Goal: Information Seeking & Learning: Learn about a topic

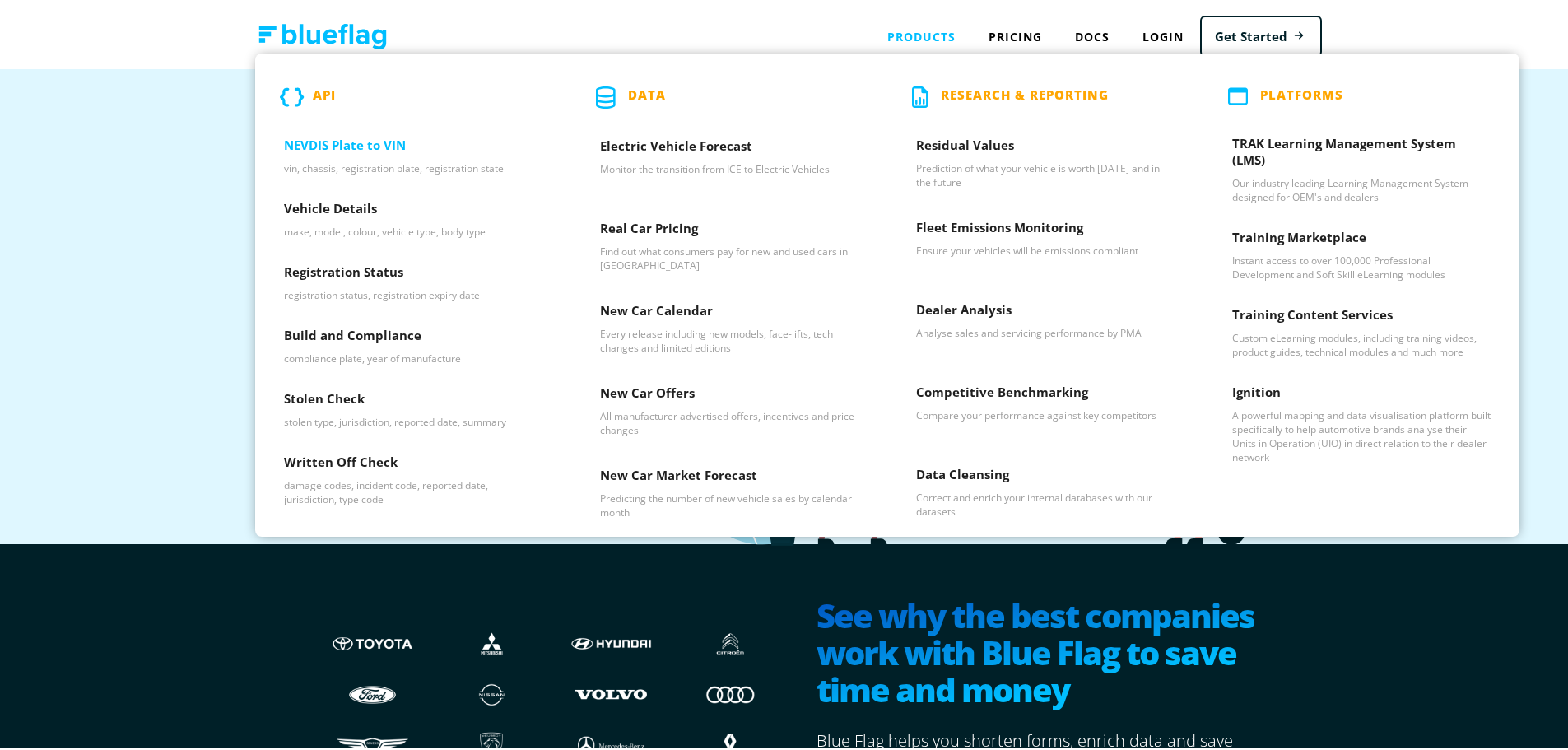
click at [329, 136] on h3 "NEVDIS Plate to VIN" at bounding box center [413, 146] width 258 height 25
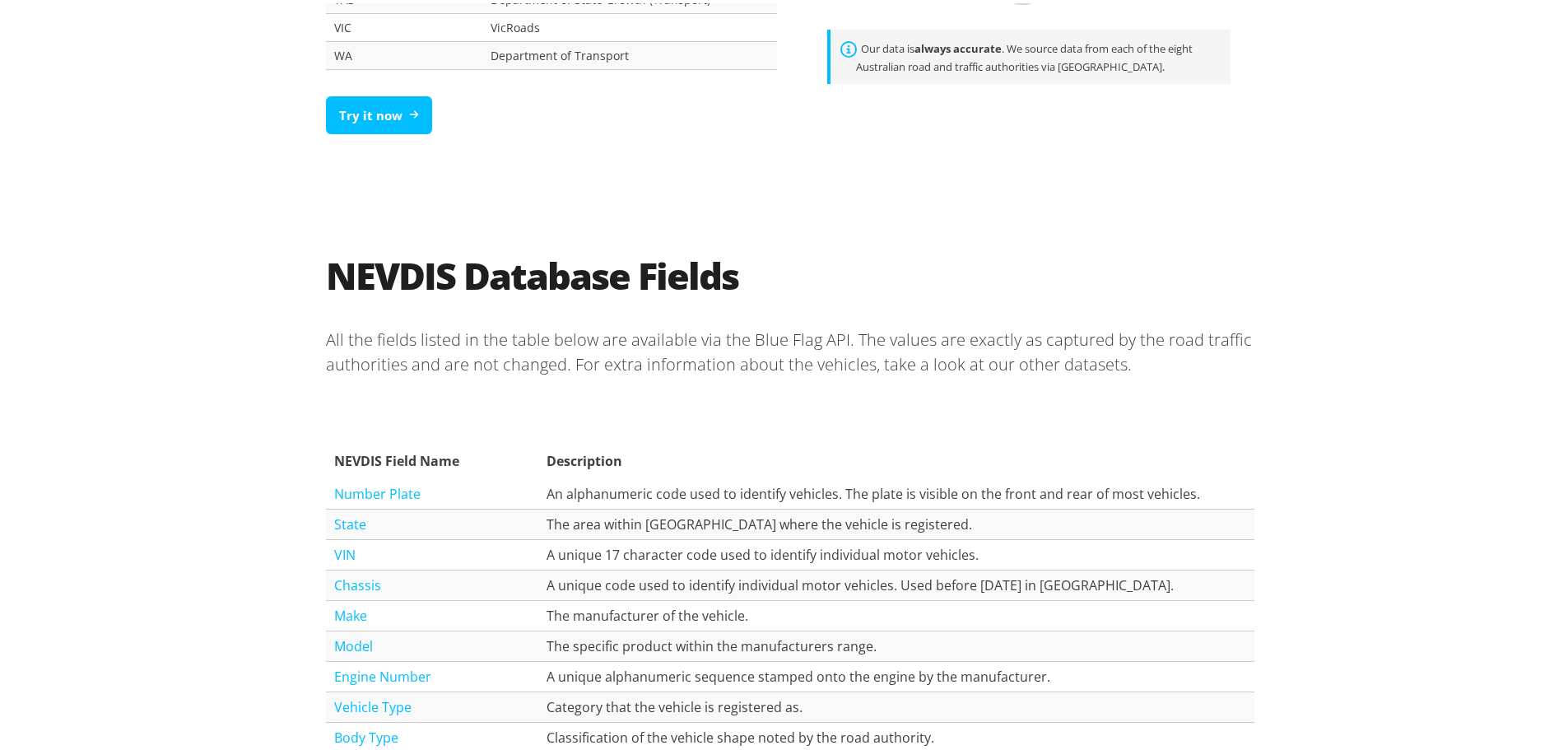
scroll to position [1482, 0]
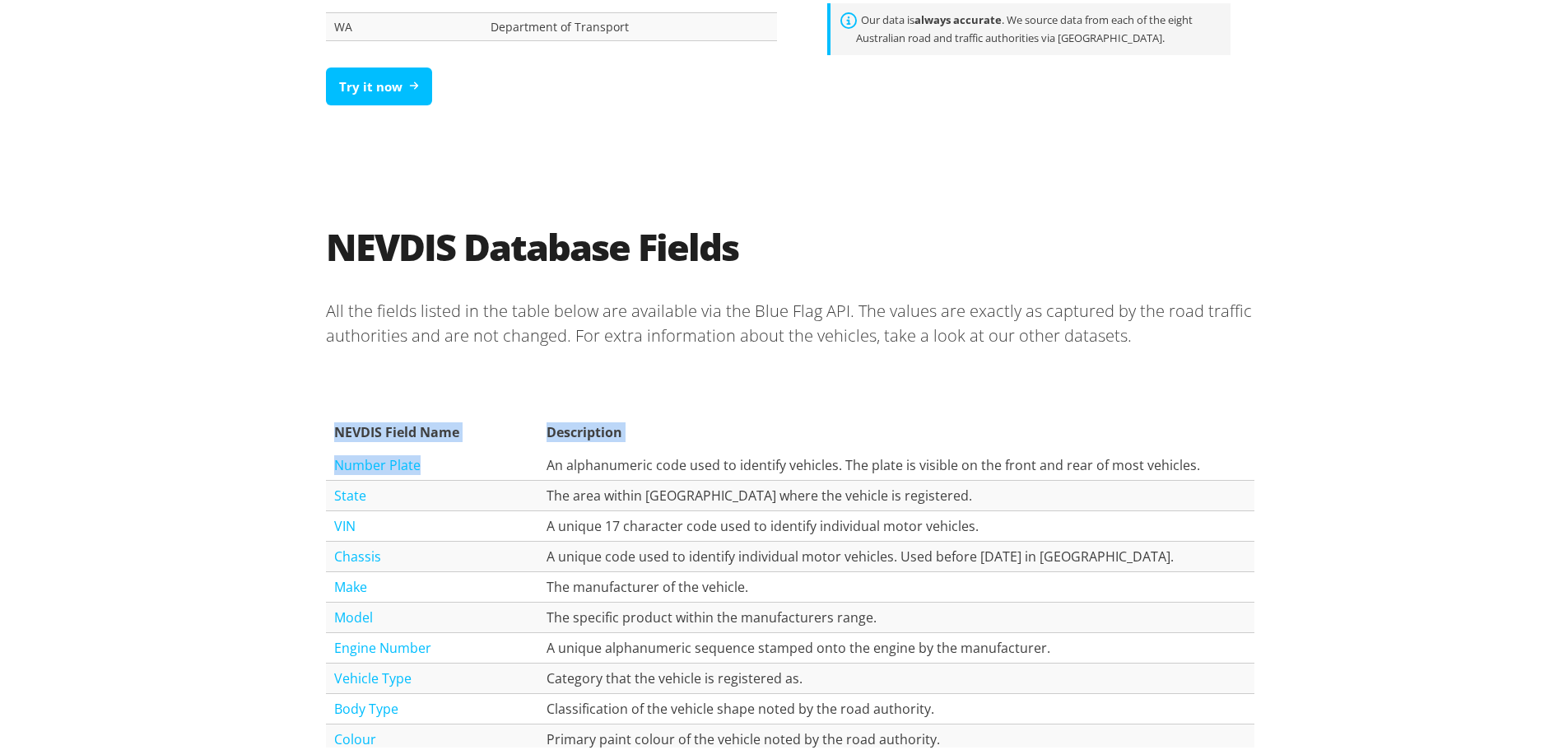
drag, startPoint x: 513, startPoint y: 475, endPoint x: 1456, endPoint y: 532, distance: 944.7
click at [1456, 533] on div "NEVDIS Database Fields All the fields listed in the table below are available v…" at bounding box center [790, 714] width 1580 height 1092
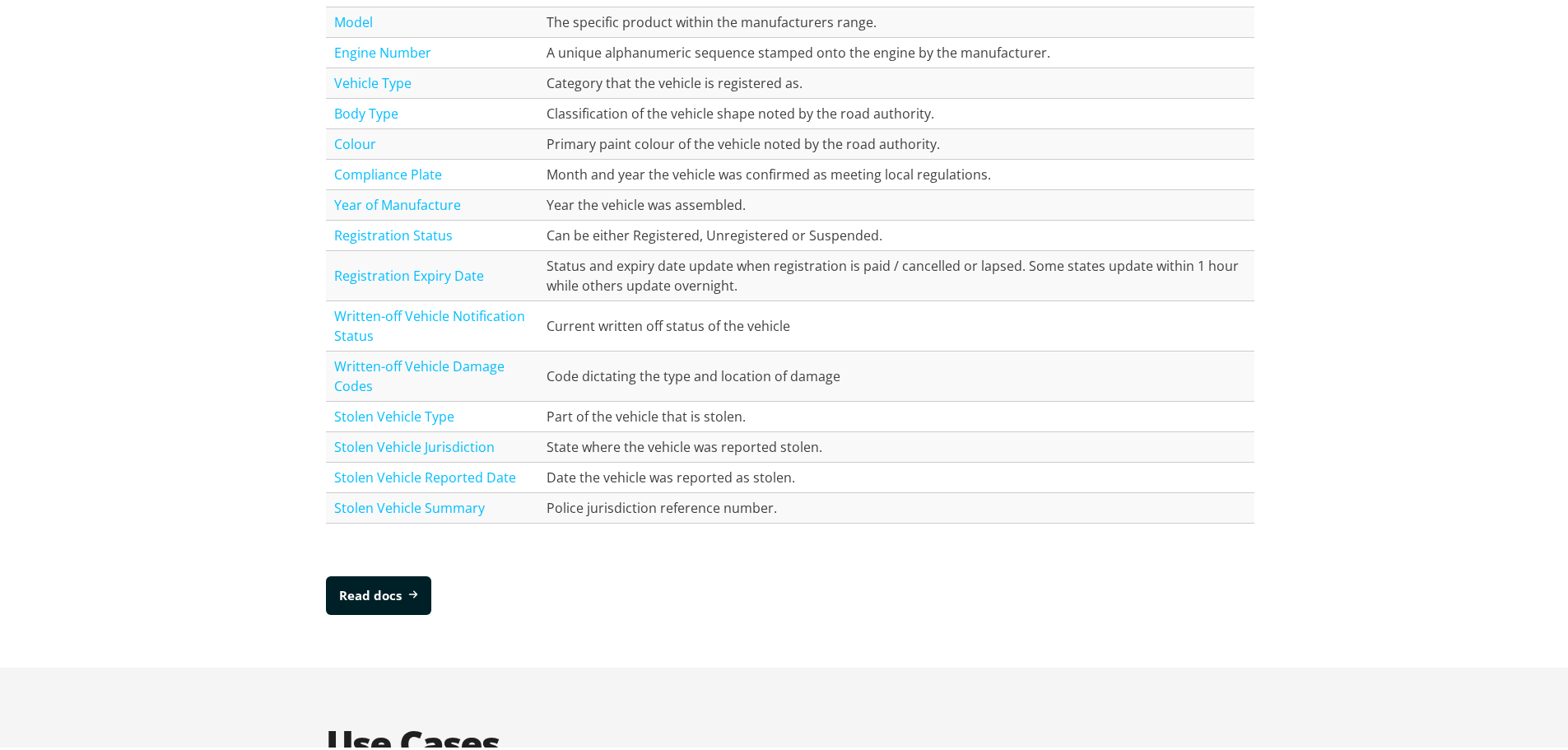
scroll to position [2223, 0]
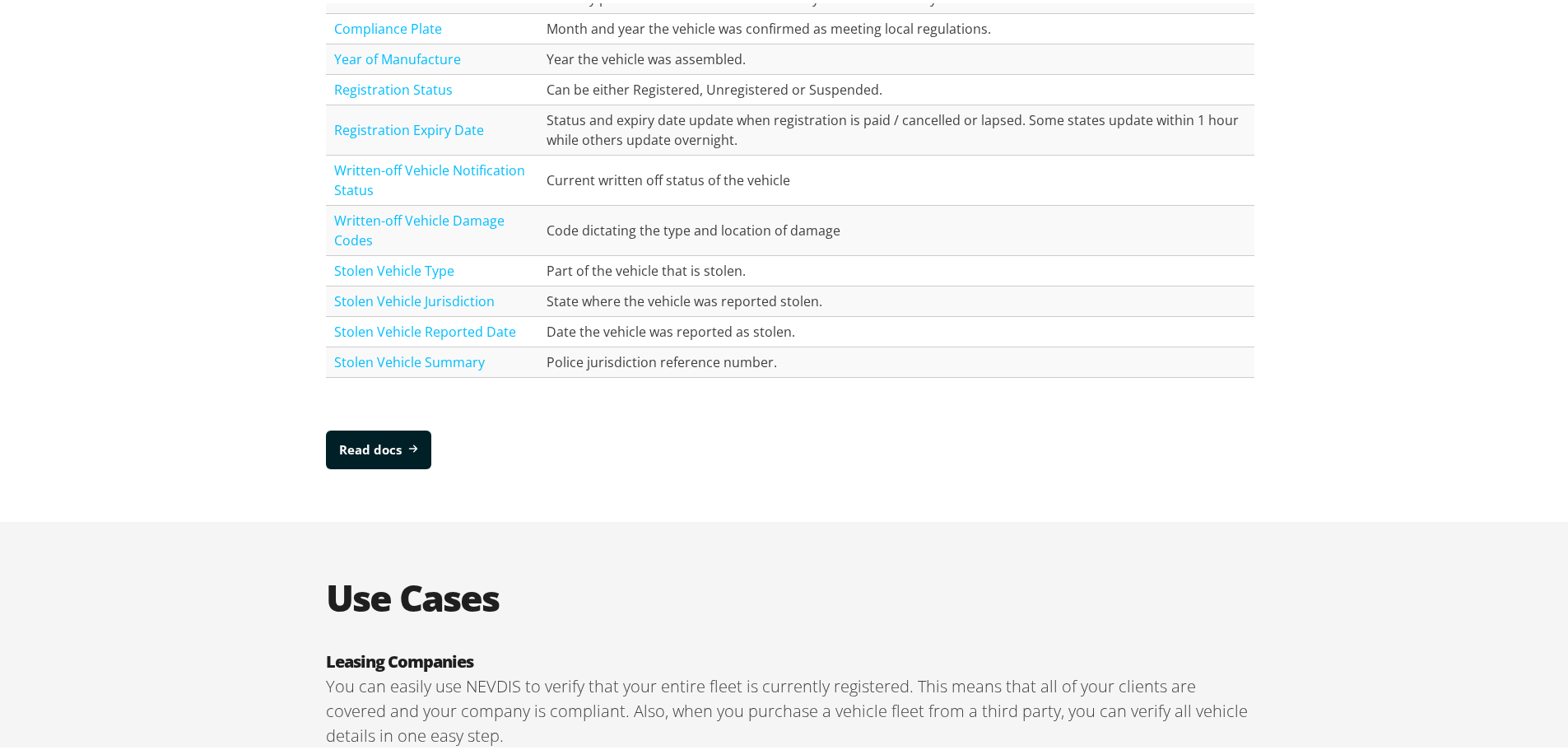
drag, startPoint x: 730, startPoint y: 334, endPoint x: 754, endPoint y: 335, distance: 24.0
click at [731, 334] on td "Date the vehicle was reported as stolen." at bounding box center [896, 329] width 716 height 30
click at [1186, 390] on div "NEVDIS Field Name Description Number Plate An alphanumeric code used to identif…" at bounding box center [790, 22] width 928 height 810
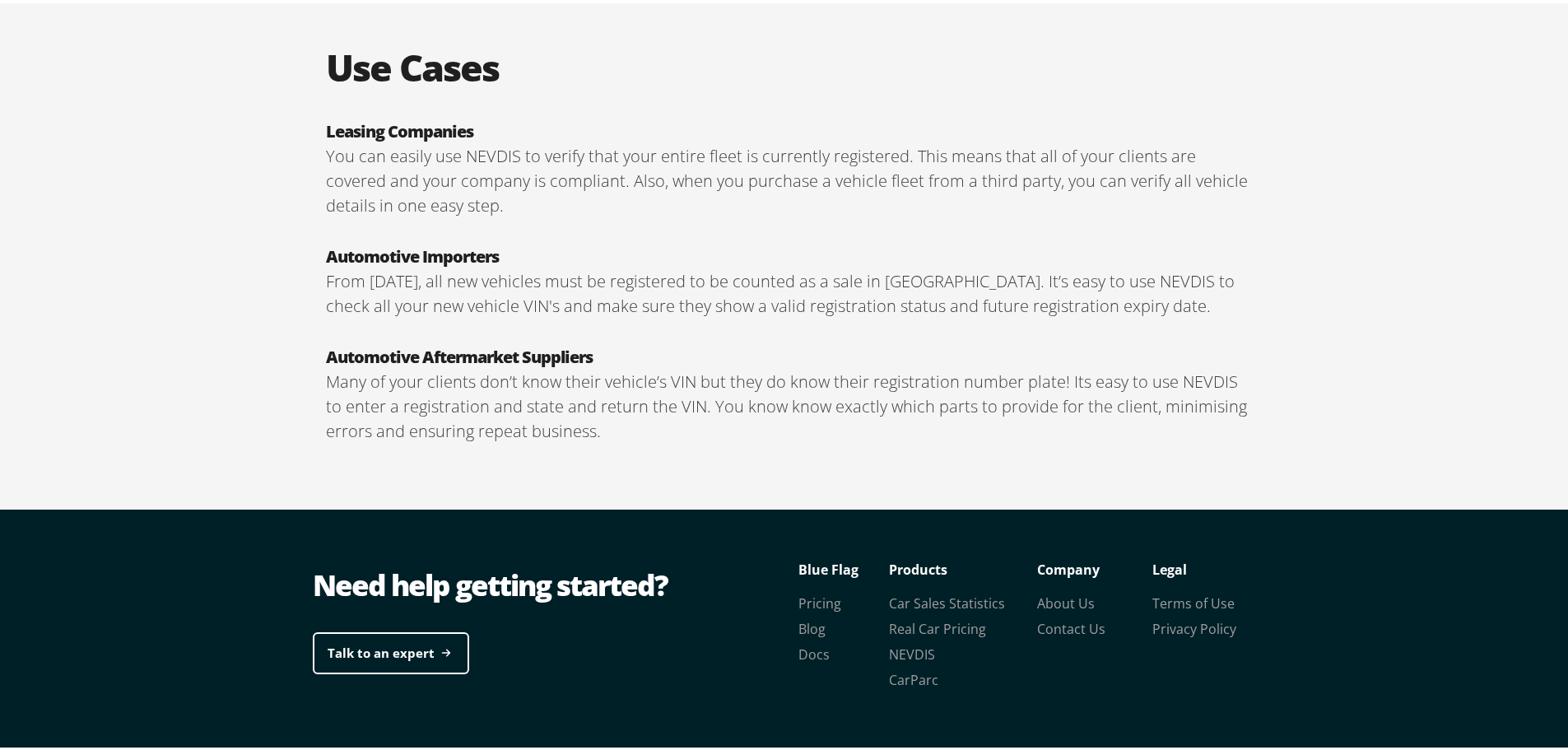
scroll to position [2725, 0]
